Goal: Transaction & Acquisition: Purchase product/service

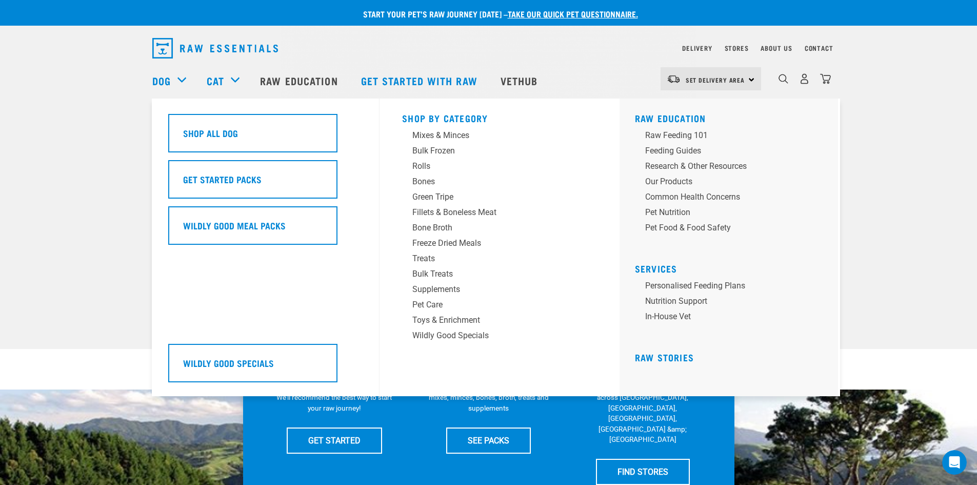
click at [177, 74] on div "Dog" at bounding box center [174, 80] width 44 height 41
click at [437, 241] on div "Freeze Dried Meals" at bounding box center [492, 243] width 160 height 12
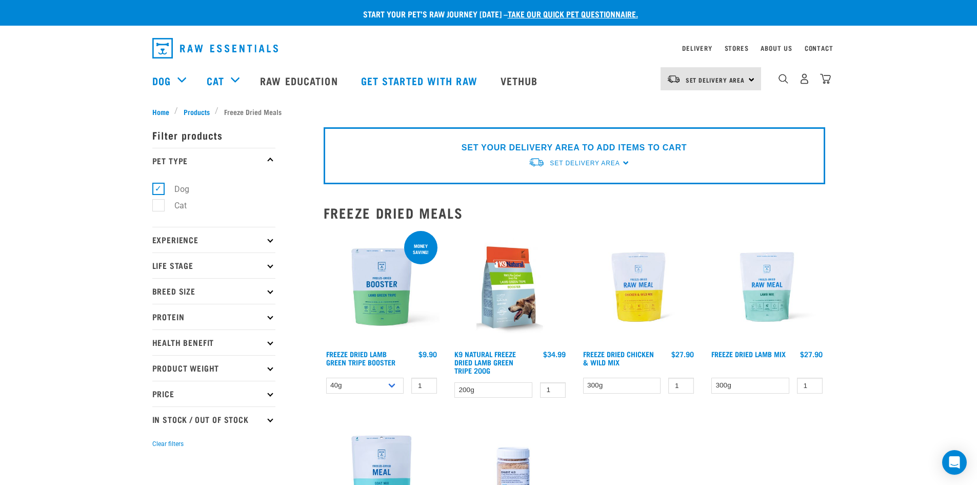
click at [163, 111] on div "× Filter products Pet Type Dog Cat Experience New Raw Feeder Experienced Raw Fe…" at bounding box center [231, 374] width 171 height 526
click at [193, 111] on div "× Filter products Pet Type Dog Cat Experience New Raw Feeder Experienced Raw Fe…" at bounding box center [231, 374] width 171 height 526
click at [168, 313] on p "Protein" at bounding box center [213, 317] width 123 height 26
click at [227, 312] on p "Protein" at bounding box center [213, 317] width 123 height 26
click at [197, 108] on span "Products" at bounding box center [197, 111] width 26 height 11
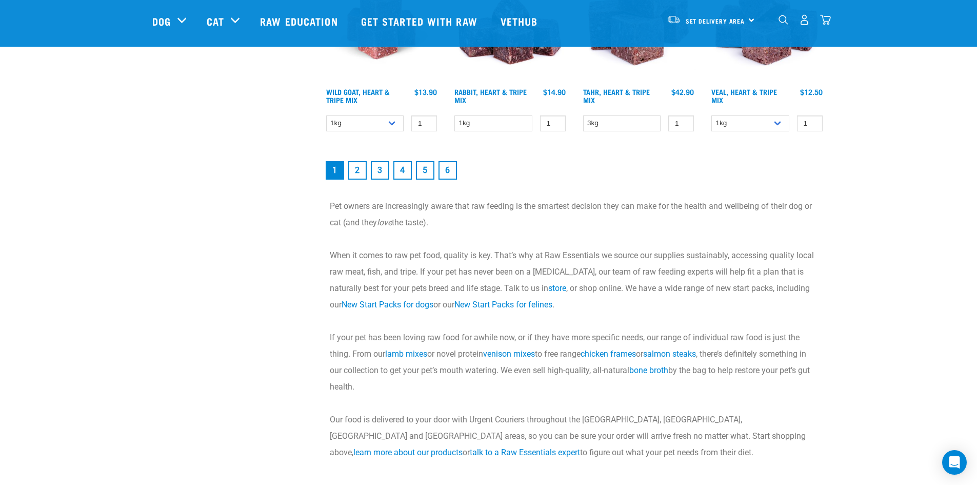
scroll to position [1436, 0]
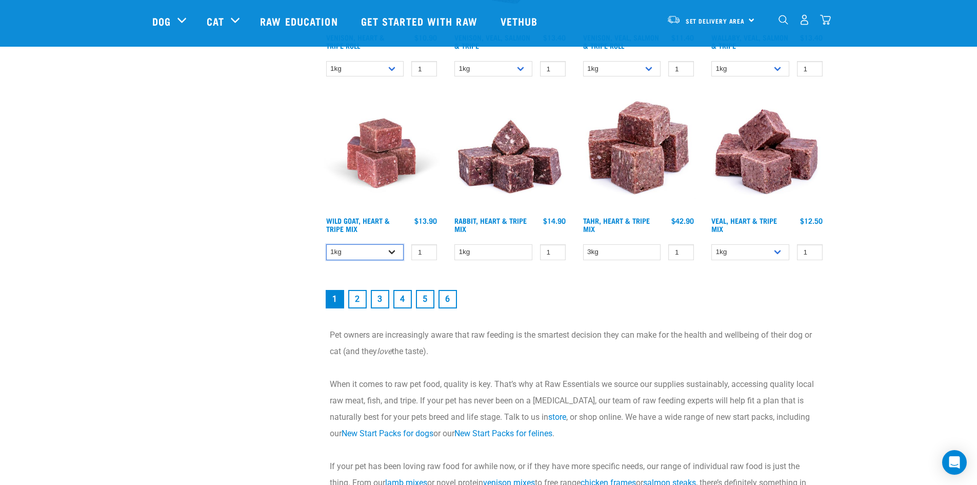
click at [394, 250] on select "1kg 3kg" at bounding box center [365, 252] width 78 height 16
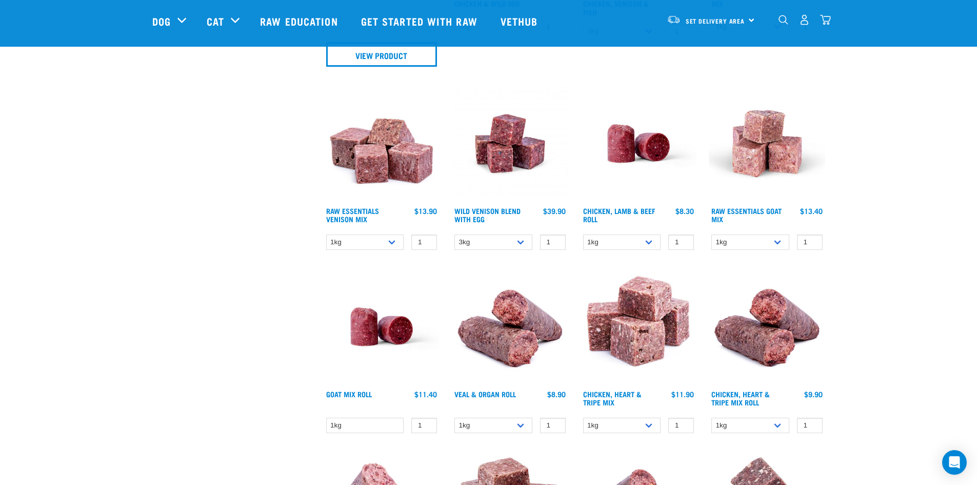
scroll to position [718, 0]
